Goal: Obtain resource: Download file/media

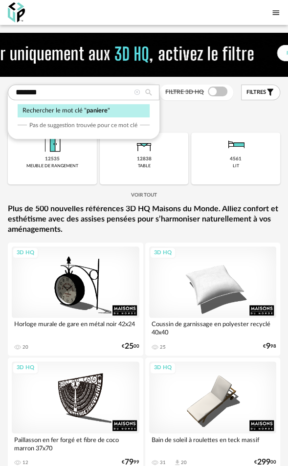
type input "*******"
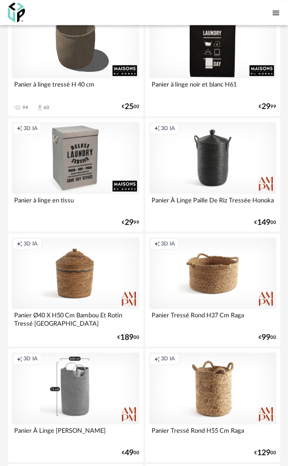
scroll to position [294, 0]
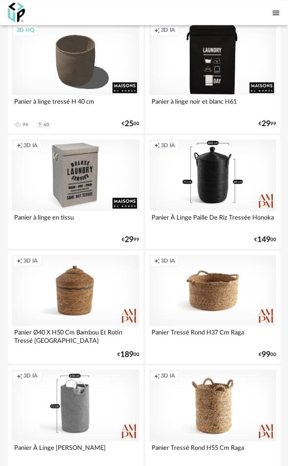
click at [209, 173] on div "Creation icon 3D IA" at bounding box center [213, 175] width 128 height 72
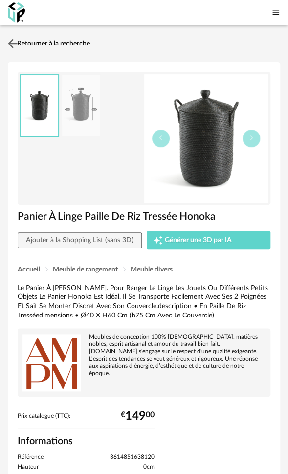
click at [49, 41] on link "Retourner à la recherche" at bounding box center [47, 44] width 85 height 22
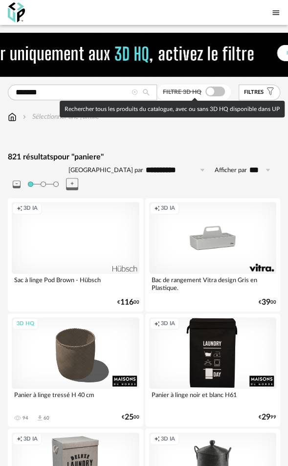
click at [213, 90] on span at bounding box center [216, 92] width 20 height 10
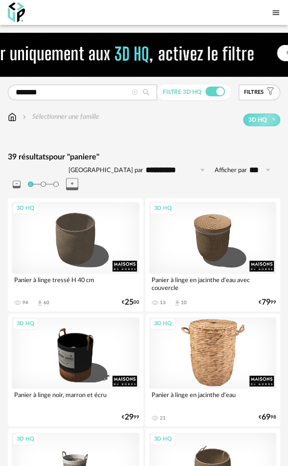
click at [212, 336] on div "3D HQ" at bounding box center [213, 354] width 128 height 72
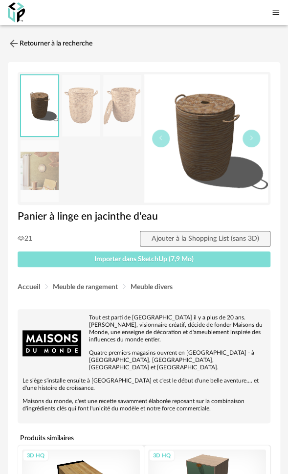
click at [159, 258] on span "Importer dans SketchUp (7,9 Mo)" at bounding box center [143, 259] width 99 height 7
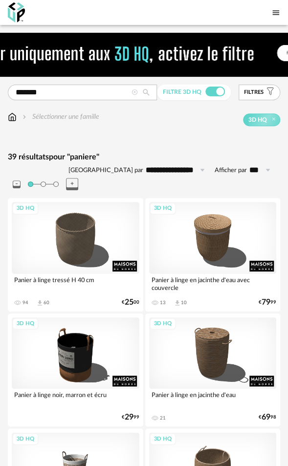
click at [134, 91] on icon at bounding box center [135, 93] width 6 height 6
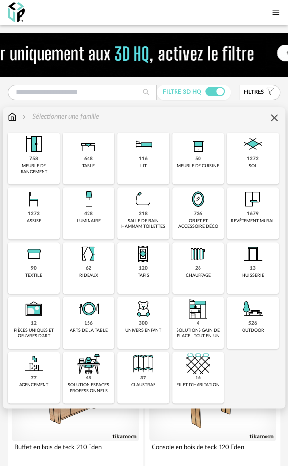
click at [89, 214] on div "428" at bounding box center [88, 214] width 9 height 6
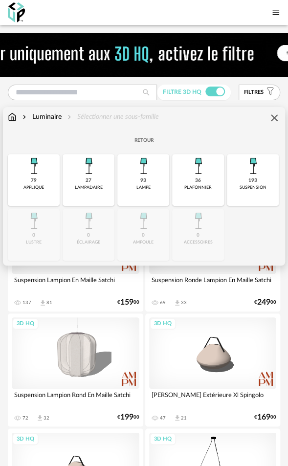
click at [256, 188] on div "suspension" at bounding box center [253, 187] width 27 height 5
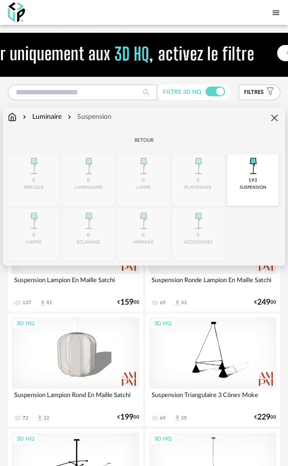
click at [38, 116] on div "Luminaire" at bounding box center [41, 117] width 41 height 10
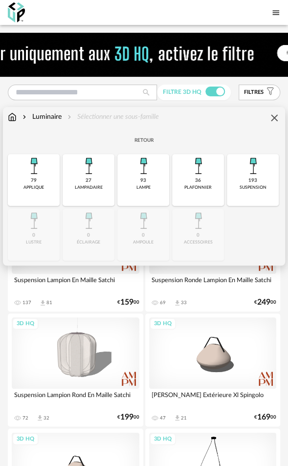
click at [42, 173] on img at bounding box center [33, 165] width 23 height 23
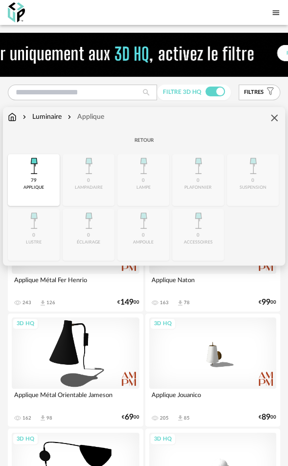
click at [53, 116] on div "Luminaire" at bounding box center [41, 117] width 41 height 10
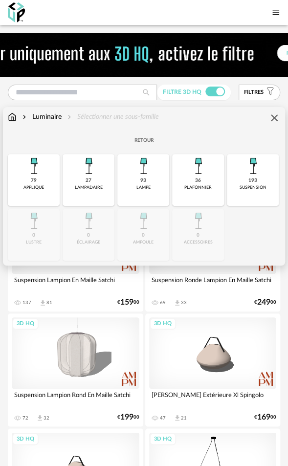
click at [54, 114] on div "Luminaire" at bounding box center [41, 117] width 41 height 10
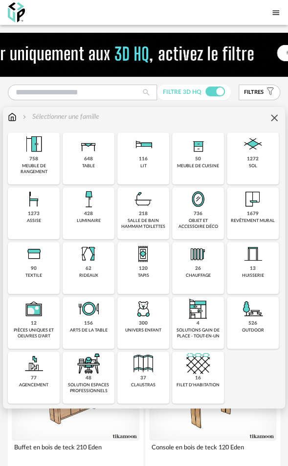
click at [14, 116] on img at bounding box center [12, 117] width 9 height 10
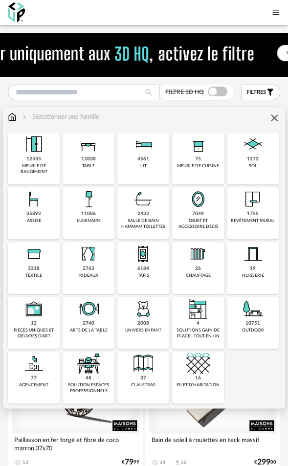
click at [88, 208] on img at bounding box center [88, 198] width 23 height 23
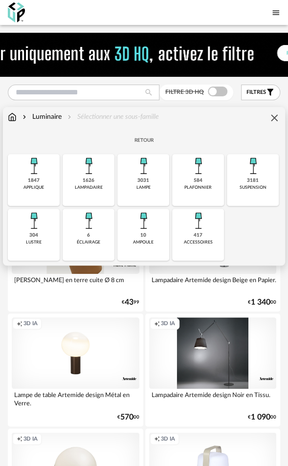
click at [261, 187] on div "suspension" at bounding box center [253, 187] width 27 height 5
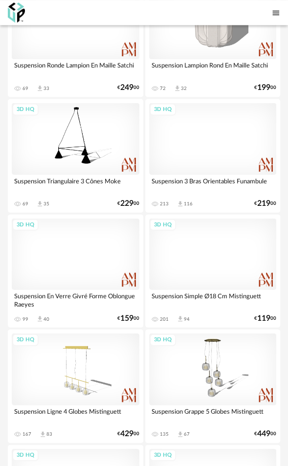
scroll to position [294, 0]
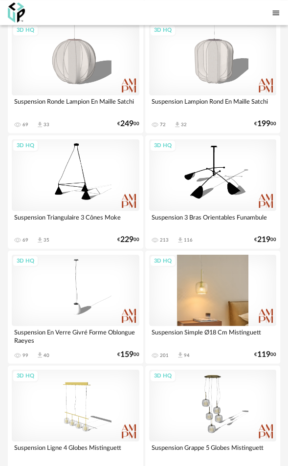
click at [205, 274] on div "3D HQ" at bounding box center [213, 290] width 128 height 72
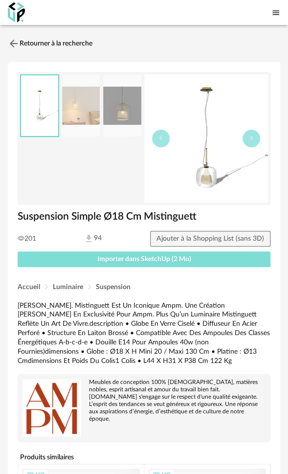
click at [138, 257] on span "Importer dans SketchUp (2 Mo)" at bounding box center [144, 259] width 94 height 7
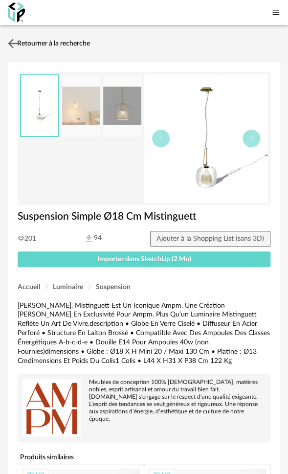
click at [53, 40] on link "Retourner à la recherche" at bounding box center [47, 44] width 85 height 22
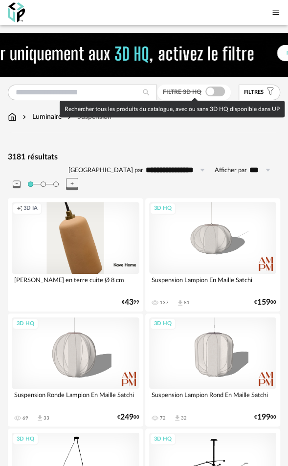
click at [210, 92] on span at bounding box center [216, 92] width 20 height 10
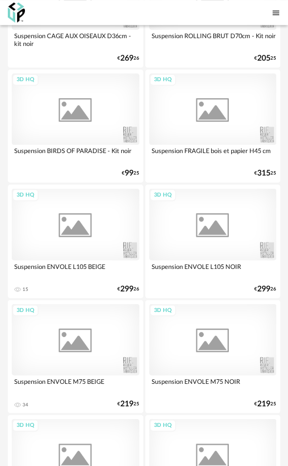
scroll to position [5540, 0]
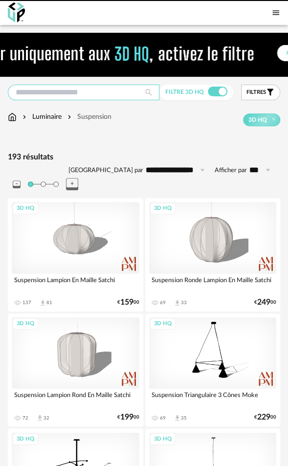
click at [68, 93] on input "text" at bounding box center [84, 93] width 152 height 16
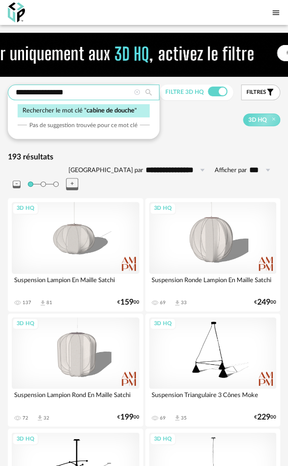
type input "**********"
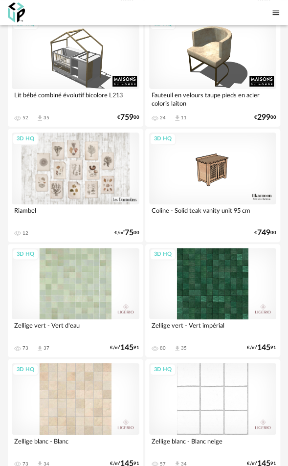
scroll to position [5286, 0]
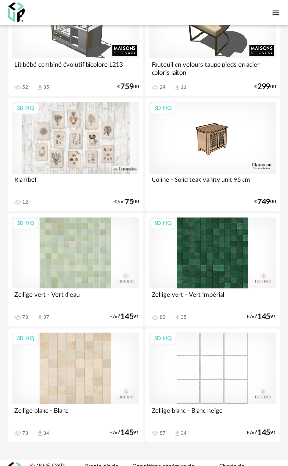
click at [212, 242] on div "3D HQ" at bounding box center [213, 253] width 128 height 72
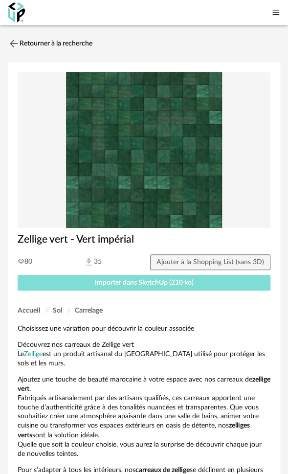
click at [164, 284] on span "Importer dans SketchUp (210 ko)" at bounding box center [144, 282] width 99 height 7
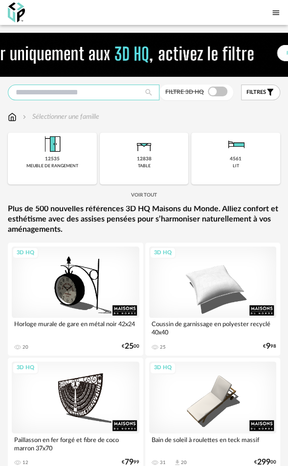
click at [96, 90] on input "text" at bounding box center [84, 93] width 152 height 16
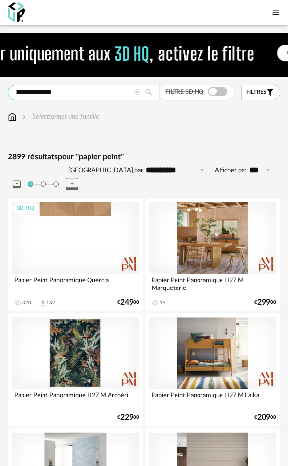
click at [96, 95] on input "**********" at bounding box center [84, 93] width 152 height 16
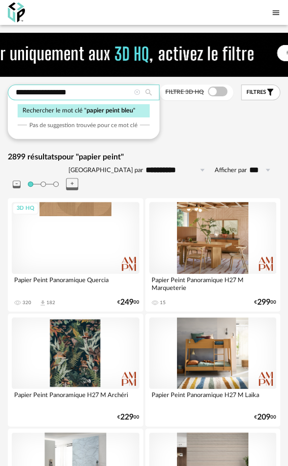
type input "**********"
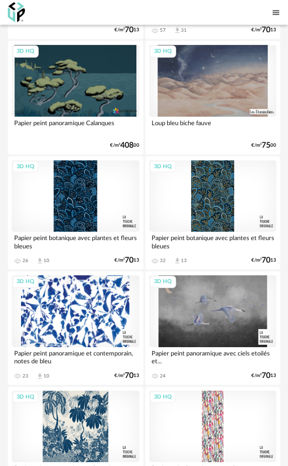
scroll to position [1468, 0]
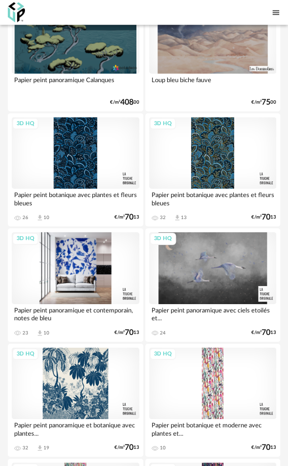
click at [87, 247] on div "3D HQ" at bounding box center [76, 268] width 128 height 72
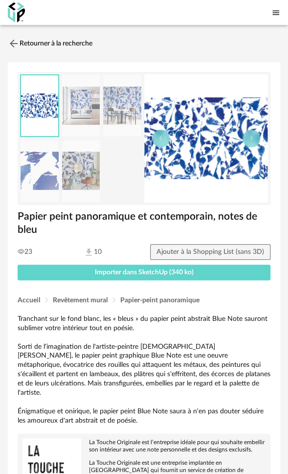
click at [85, 174] on img at bounding box center [81, 171] width 38 height 62
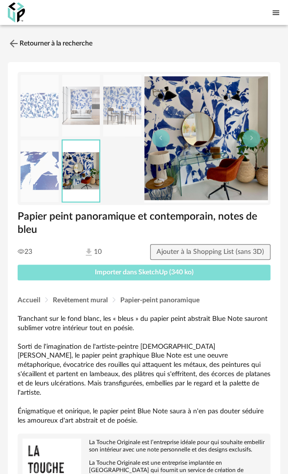
click at [142, 269] on span "Importer dans SketchUp (340 ko)" at bounding box center [144, 272] width 99 height 7
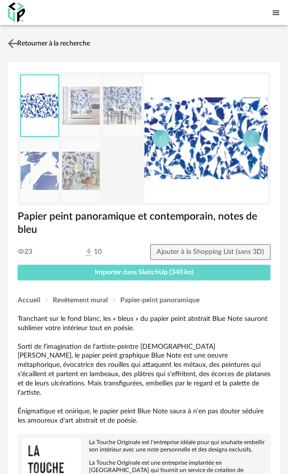
click at [64, 44] on link "Retourner à la recherche" at bounding box center [47, 44] width 85 height 22
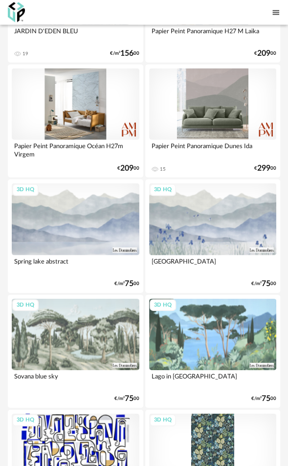
scroll to position [2213, 0]
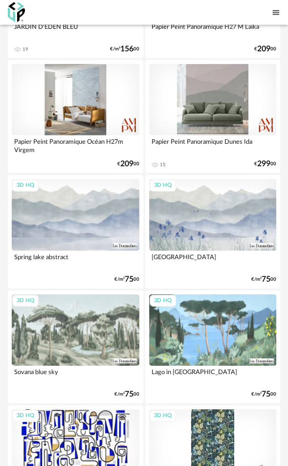
click at [84, 201] on div "3D HQ" at bounding box center [76, 215] width 128 height 72
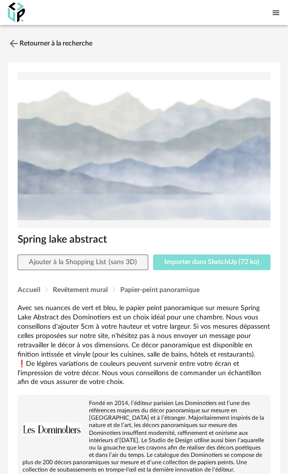
click at [206, 264] on span "Importer dans SketchUp (72 ko)" at bounding box center [211, 262] width 95 height 7
